Goal: Task Accomplishment & Management: Use online tool/utility

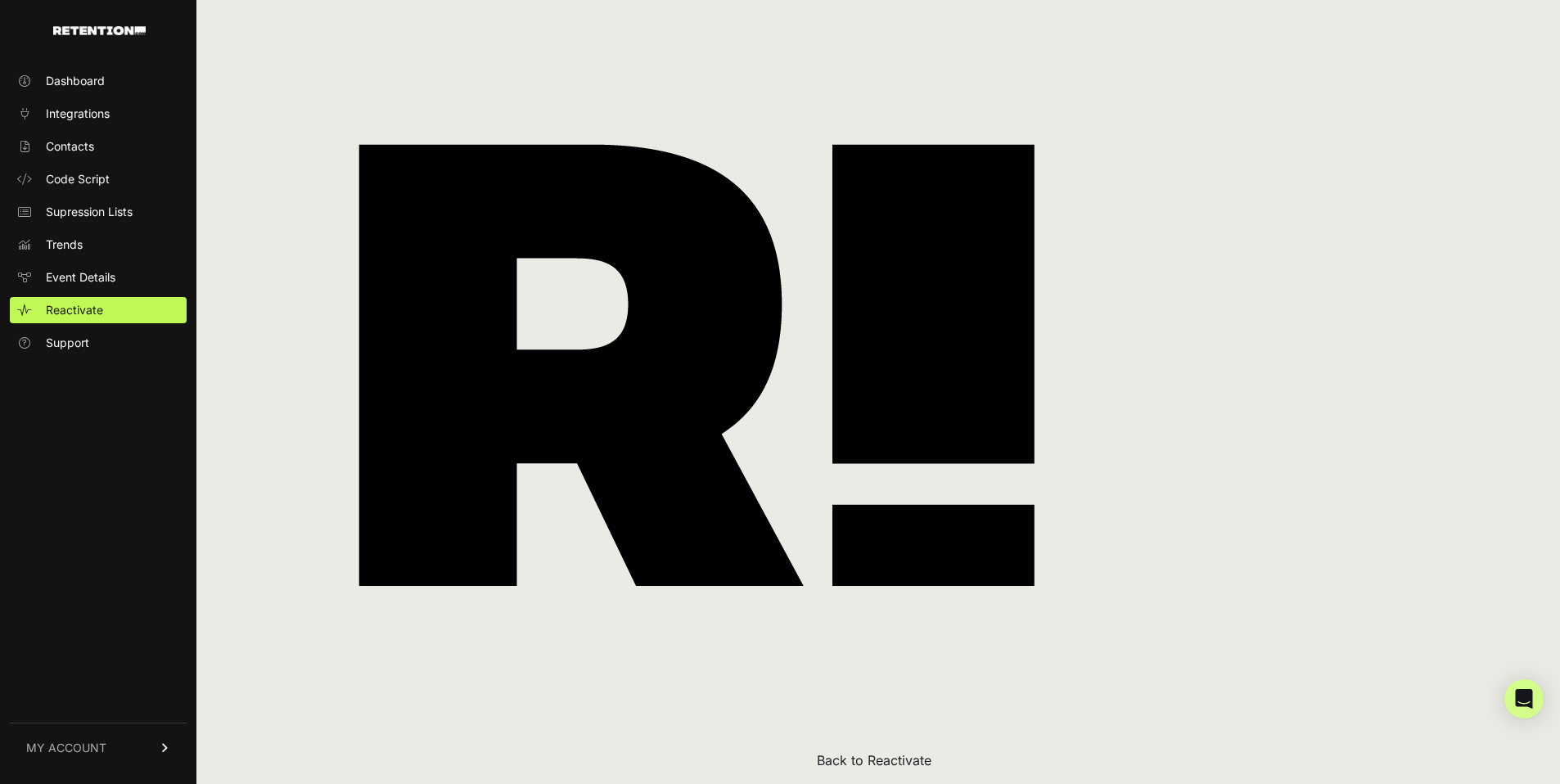
scroll to position [130, 0]
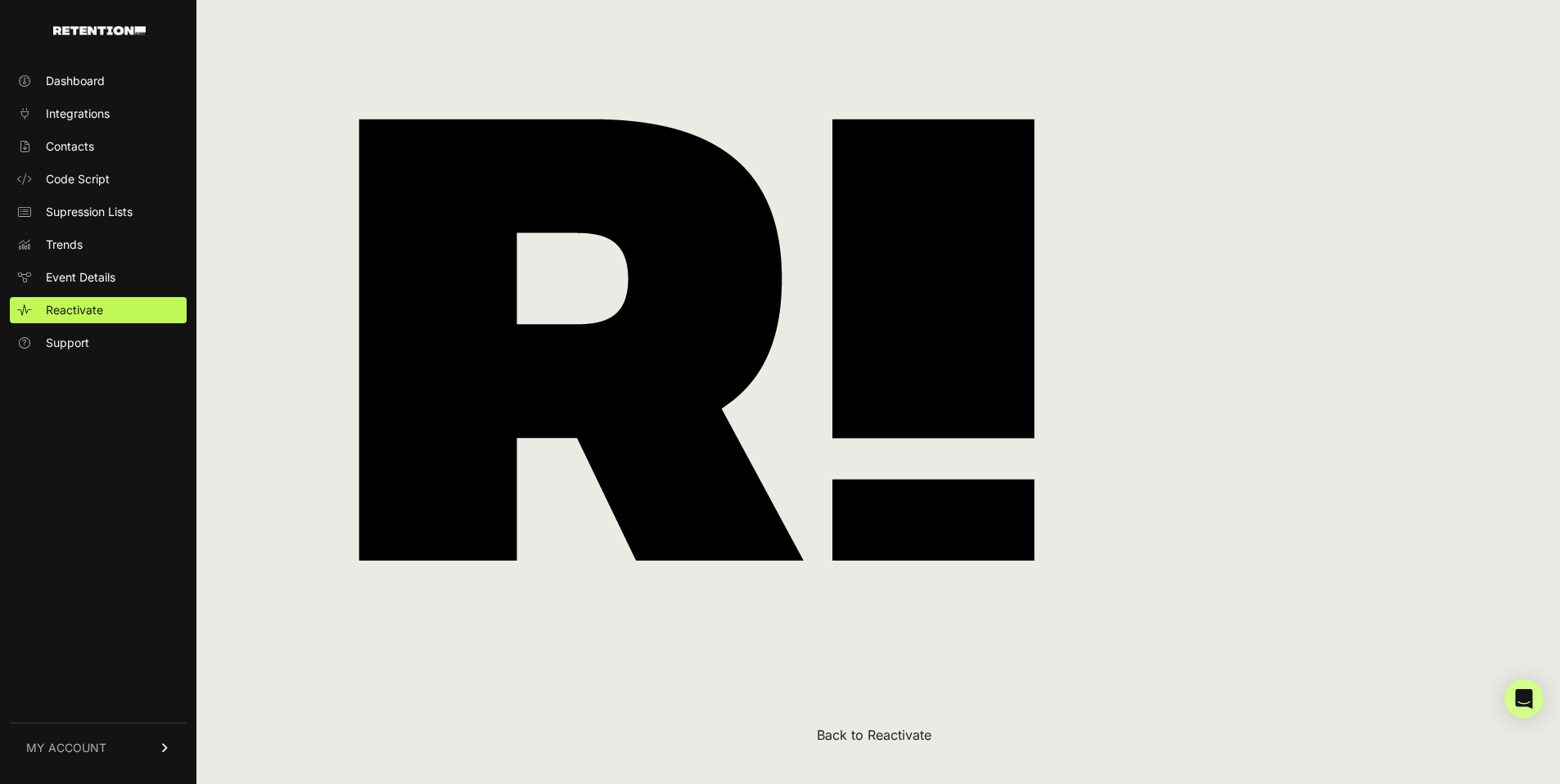
click at [838, 736] on button "Back to Reactivate" at bounding box center [874, 734] width 115 height 20
